Goal: Task Accomplishment & Management: Manage account settings

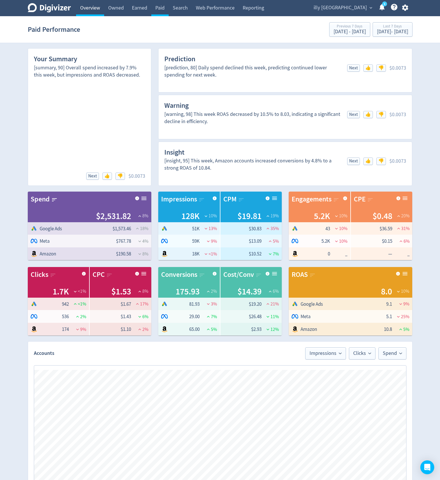
click at [89, 7] on link "Overview" at bounding box center [90, 8] width 28 height 16
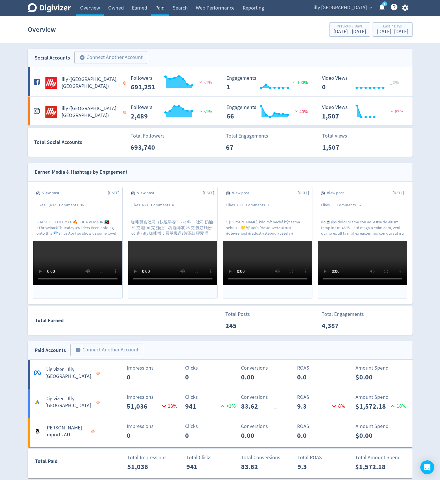
click at [157, 11] on link "Paid" at bounding box center [159, 8] width 17 height 16
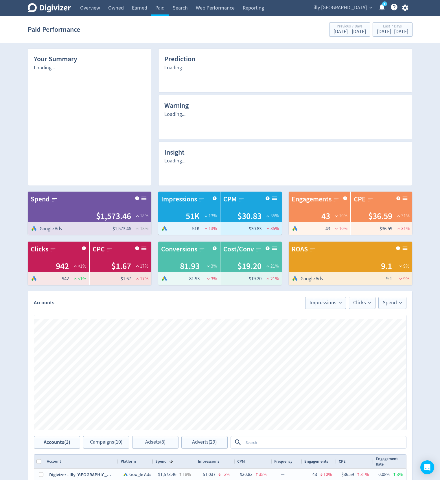
click at [406, 8] on icon "button" at bounding box center [405, 8] width 6 height 6
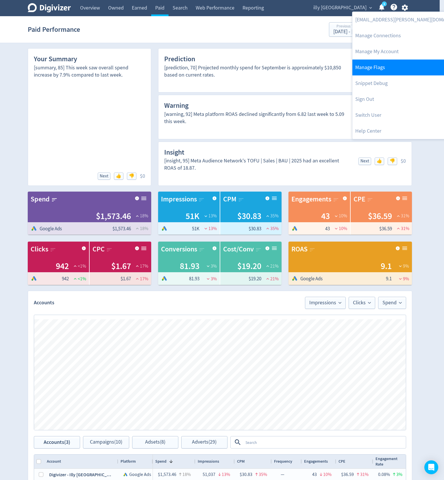
click at [382, 72] on link "Manage Flags" at bounding box center [411, 68] width 118 height 16
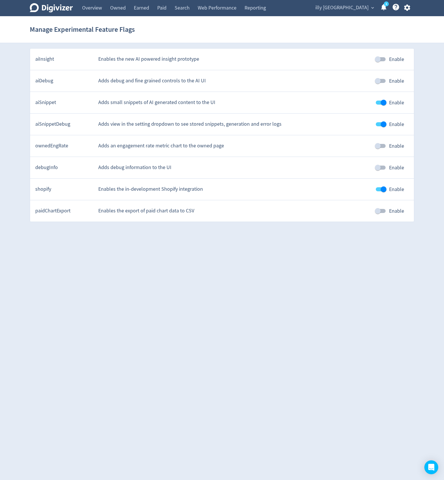
click at [379, 122] on input "Enable" at bounding box center [383, 124] width 33 height 11
checkbox input "false"
click at [383, 97] on input "Enable" at bounding box center [383, 102] width 33 height 11
checkbox input "false"
click at [160, 8] on link "Paid" at bounding box center [161, 8] width 17 height 16
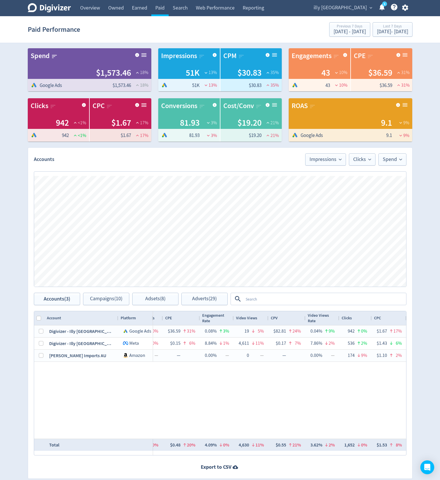
click at [217, 404] on div "$1,573.46 18% 51,037 13% $30.83 35% — 43 10% $36.59 31% 0.08% 3% 19 5% $82.81 2…" at bounding box center [279, 382] width 253 height 113
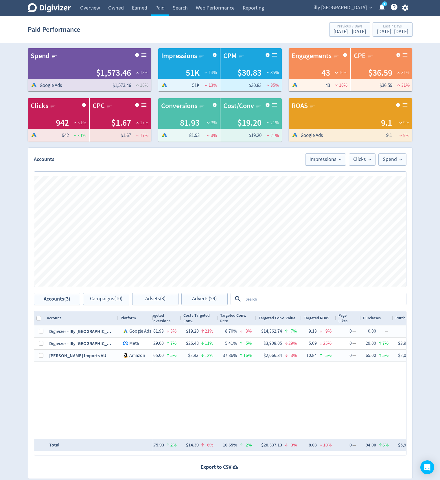
click at [5, 110] on div "Digivizer Logo Mark Digivizer Logo Overview Owned Earned Paid Search Web Perfor…" at bounding box center [220, 248] width 440 height 497
click at [157, 408] on div "$1,573.46 18% 51,037 13% $30.83 35% — 43 10% $36.59 31% 0.08% 3% 19 5% $82.81 2…" at bounding box center [279, 382] width 253 height 113
click at [9, 128] on div "Digivizer Logo Mark Digivizer Logo Overview Owned Earned Paid Search Web Perfor…" at bounding box center [220, 248] width 440 height 497
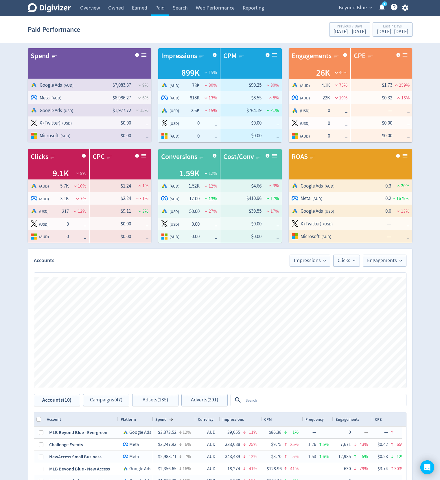
click at [348, 10] on span "Beyond Blue" at bounding box center [353, 7] width 28 height 9
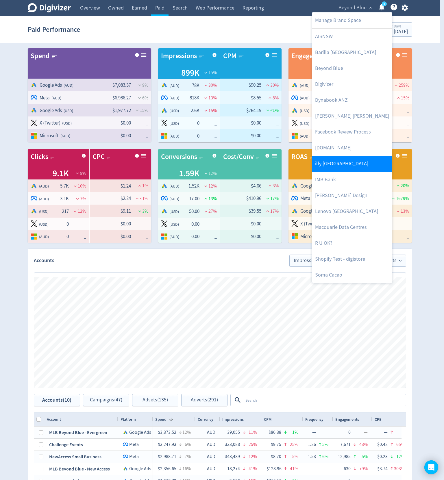
click at [339, 165] on link "illy [GEOGRAPHIC_DATA]" at bounding box center [352, 164] width 80 height 16
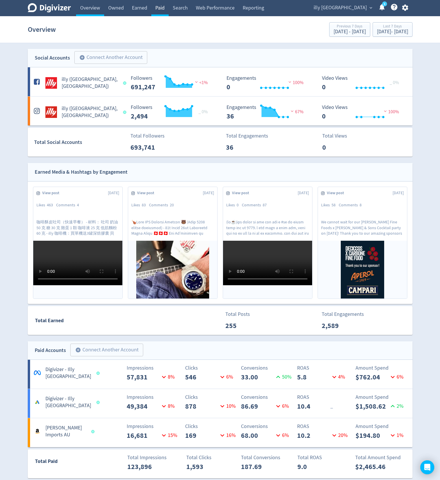
click at [160, 8] on link "Paid" at bounding box center [159, 8] width 17 height 16
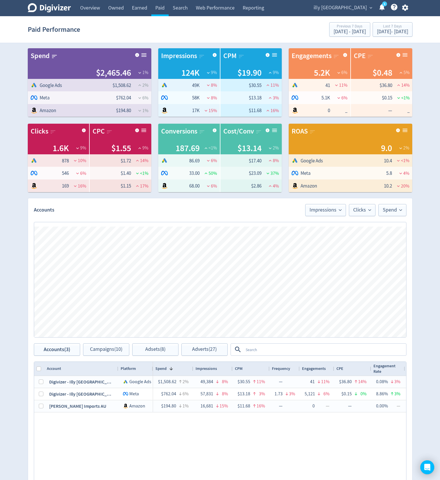
click at [15, 103] on div "Digivizer Logo Mark Digivizer Logo Overview Owned Earned Paid Search Web Perfor…" at bounding box center [220, 274] width 440 height 548
click at [355, 7] on span "illy [GEOGRAPHIC_DATA]" at bounding box center [339, 7] width 53 height 9
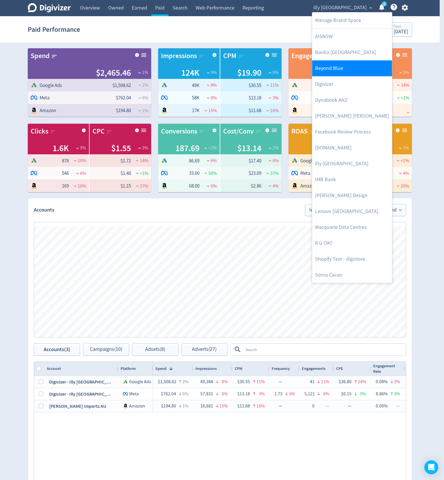
click at [339, 70] on link "Beyond Blue" at bounding box center [352, 68] width 80 height 16
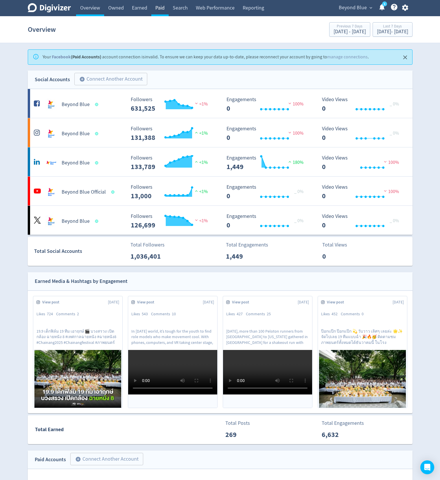
click at [160, 8] on link "Paid" at bounding box center [159, 8] width 17 height 16
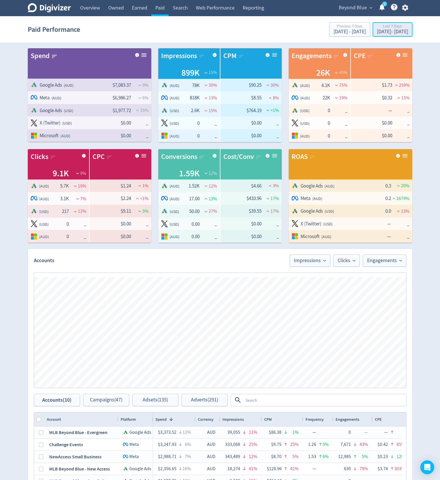
click at [383, 23] on button "Last 7 Days Sep 15, 2025 - Sep 21, 2025" at bounding box center [392, 29] width 40 height 14
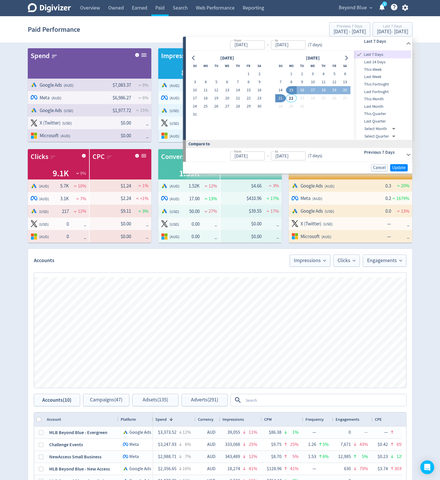
click at [376, 83] on span "This Fortnight" at bounding box center [382, 84] width 57 height 6
type input "Sep 14, 2025"
type input "Sep 05, 2025"
type input "Sep 13, 2025"
click at [344, 13] on div "Beyond Blue expand_more 1 Help Center - Searchable support on using Digivizer" at bounding box center [372, 8] width 80 height 16
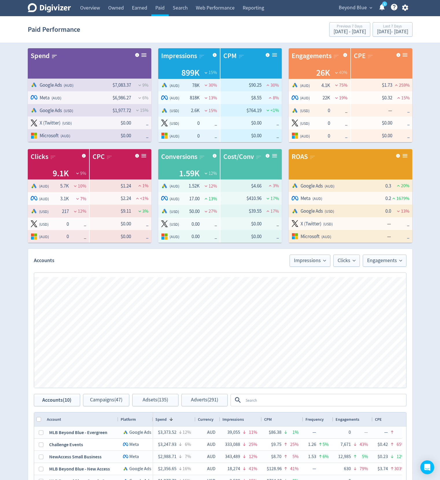
click at [347, 10] on span "Beyond Blue" at bounding box center [353, 7] width 28 height 9
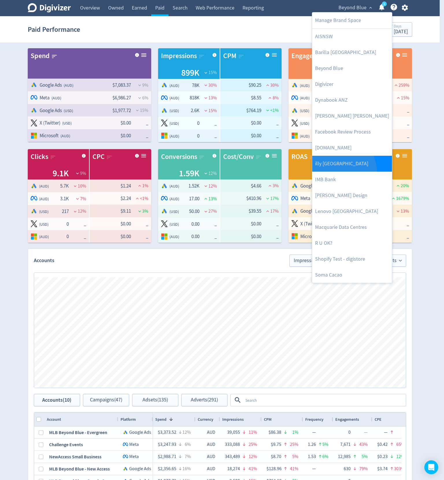
click at [340, 171] on link "illy [GEOGRAPHIC_DATA]" at bounding box center [352, 164] width 80 height 16
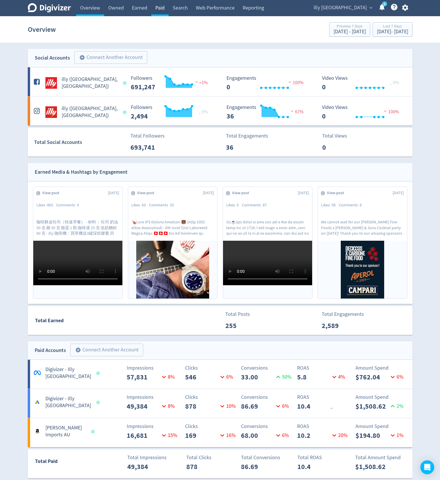
click at [161, 5] on link "Paid" at bounding box center [159, 8] width 17 height 16
